Goal: Navigation & Orientation: Find specific page/section

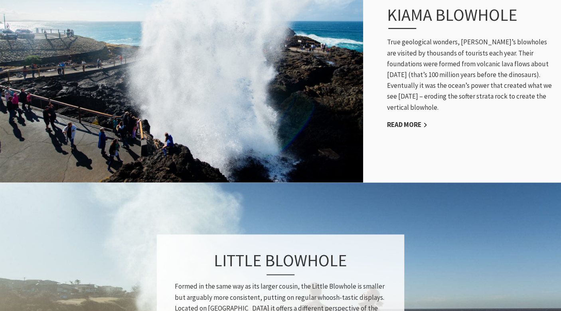
scroll to position [463, 0]
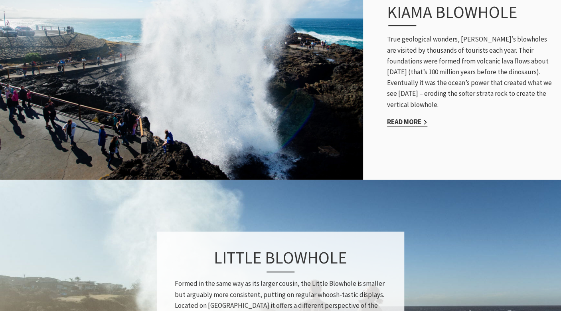
click at [404, 117] on link "Read More" at bounding box center [407, 121] width 40 height 9
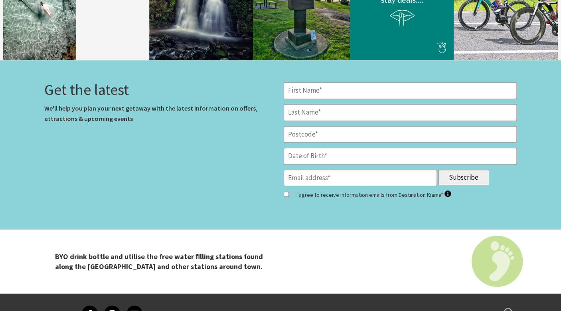
scroll to position [3134, 0]
